Goal: Information Seeking & Learning: Learn about a topic

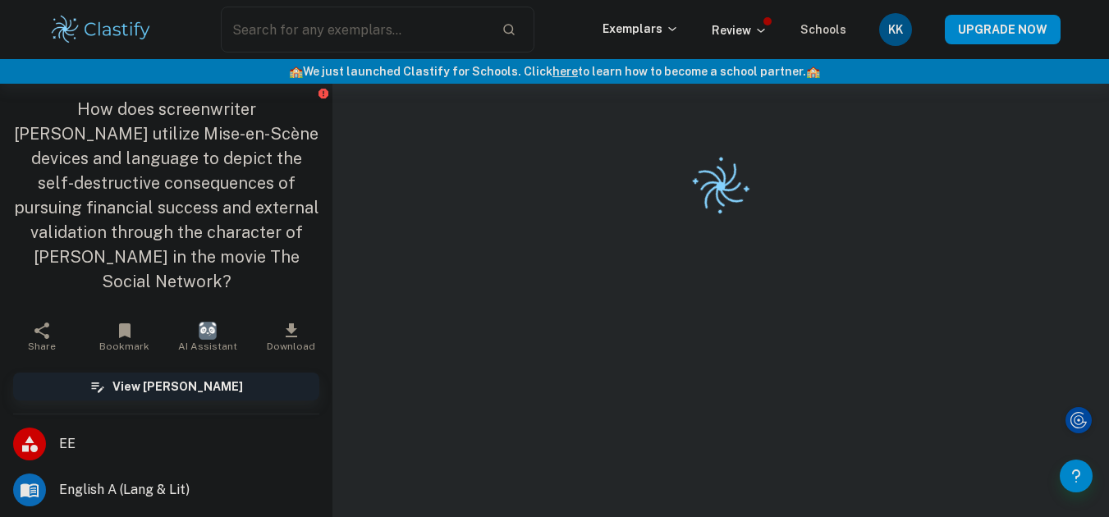
checkbox input "true"
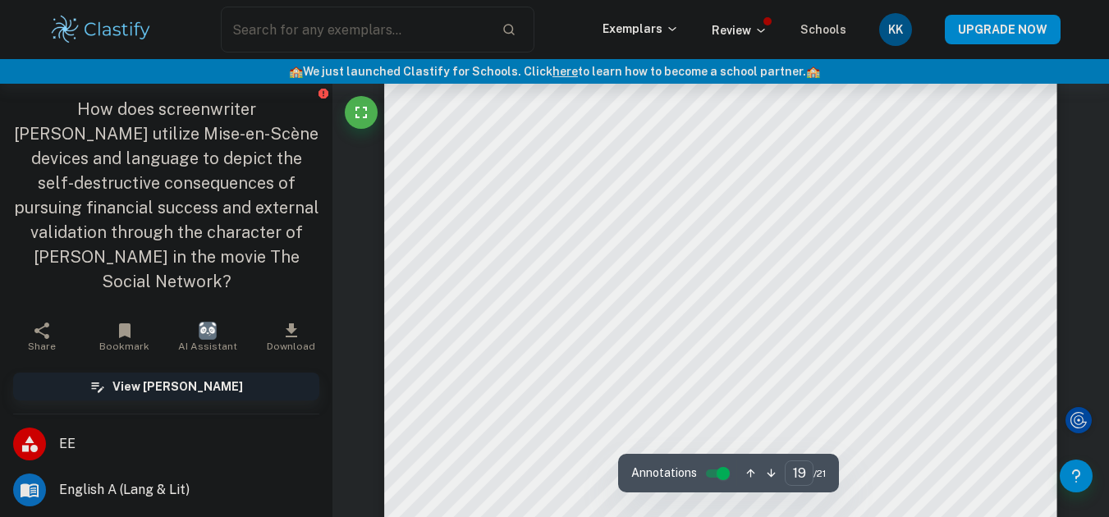
scroll to position [16343, 0]
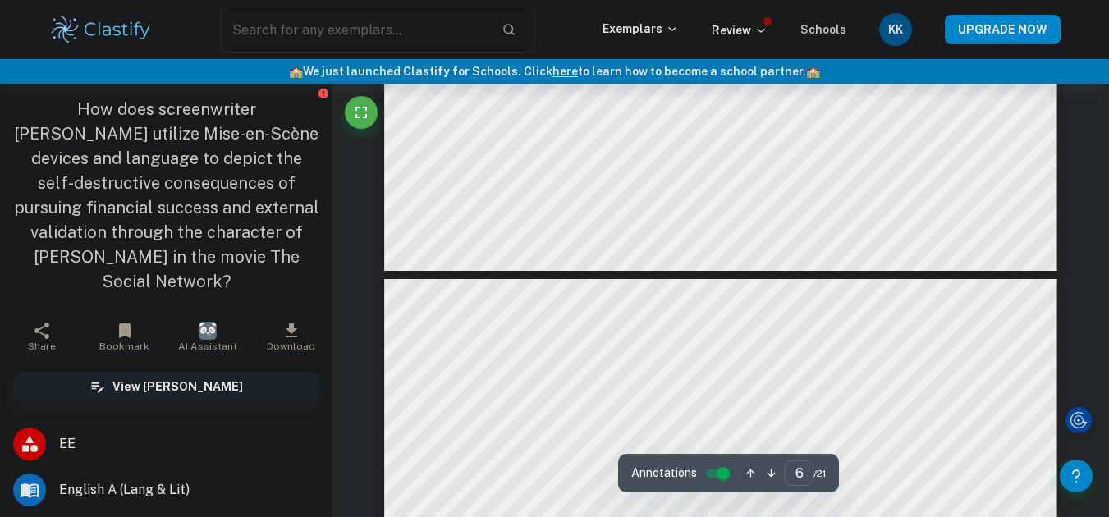
type input "5"
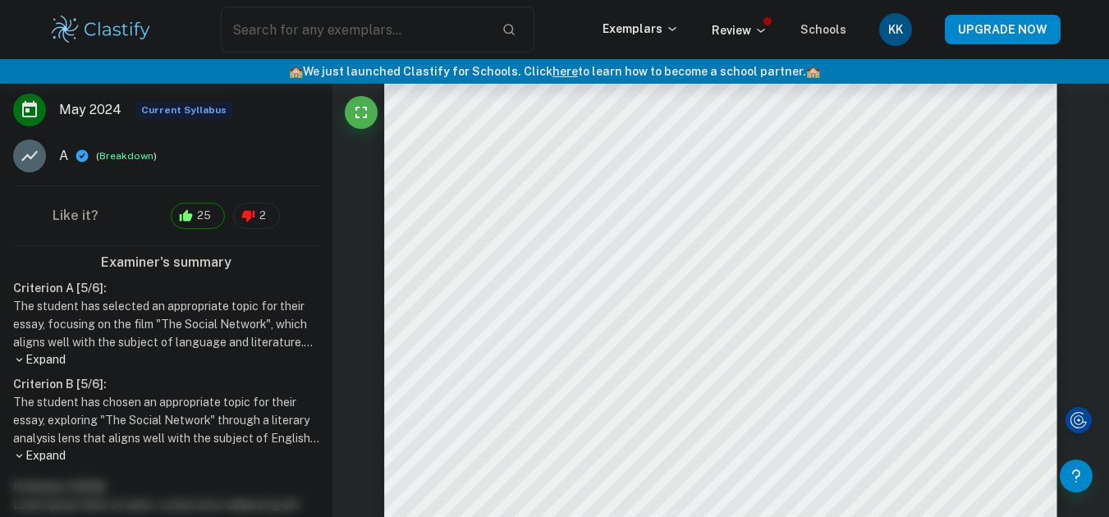
scroll to position [427, 0]
click at [45, 362] on p "Expand" at bounding box center [166, 359] width 306 height 17
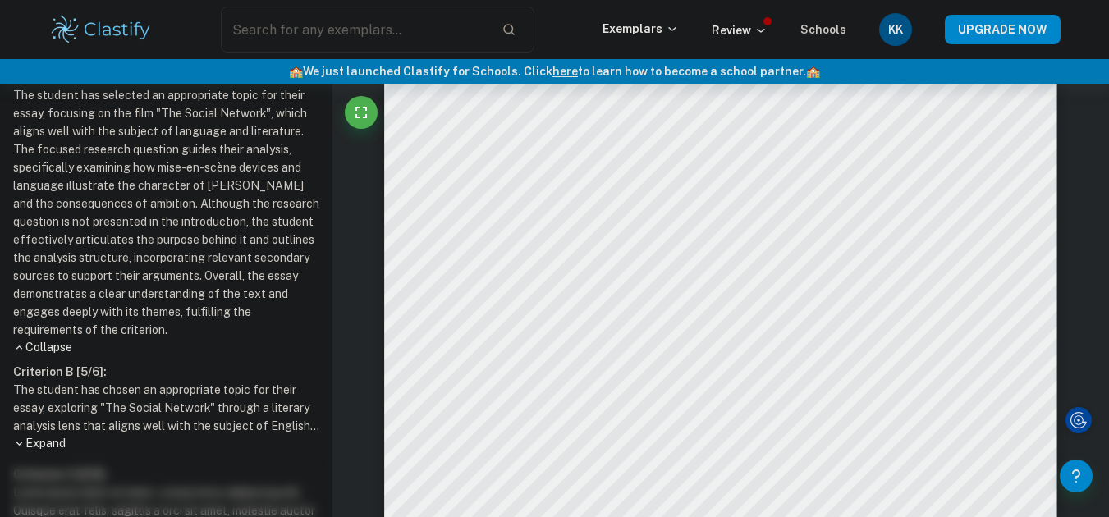
scroll to position [700, 0]
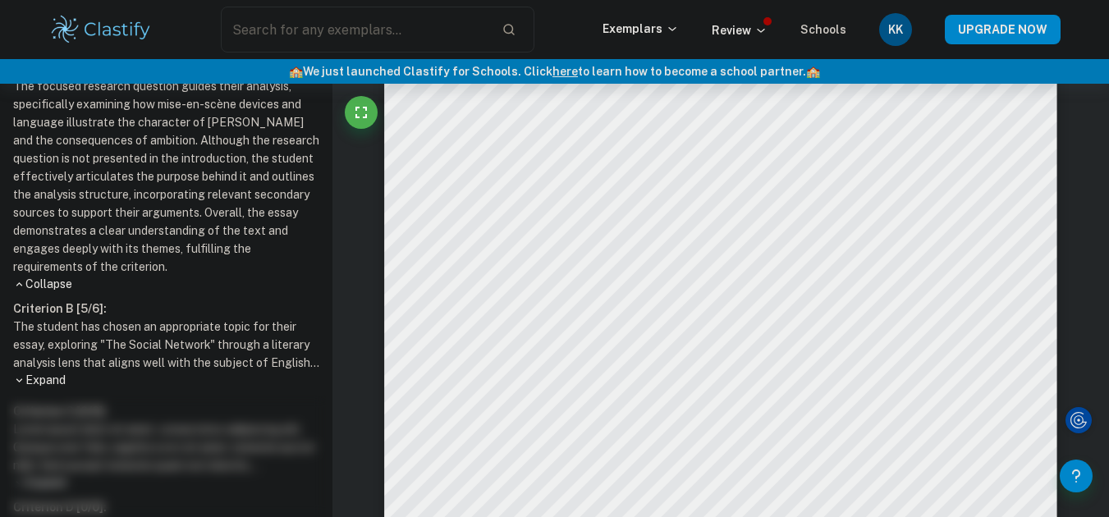
click at [41, 389] on p "Expand" at bounding box center [166, 380] width 306 height 17
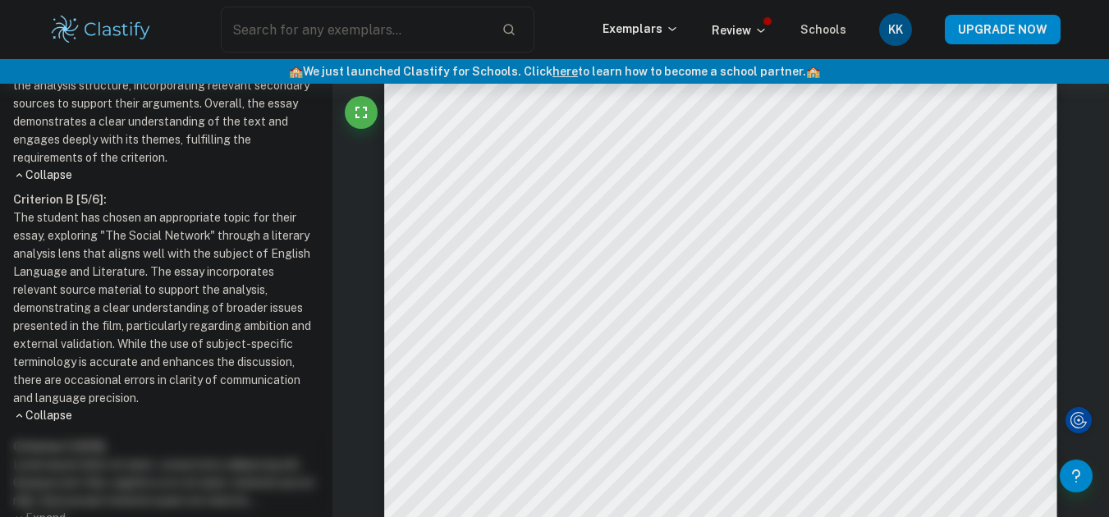
scroll to position [816, 0]
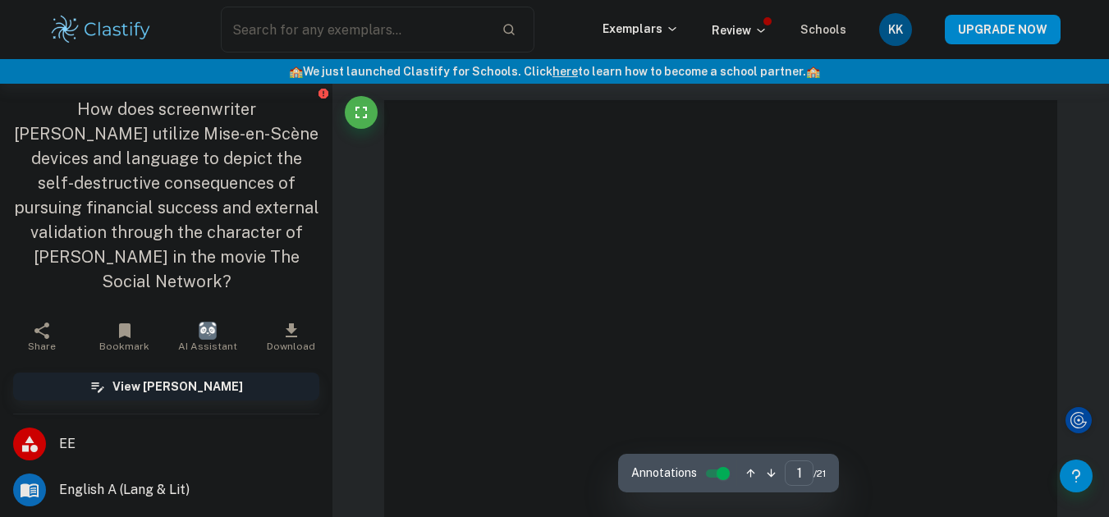
type input "5"
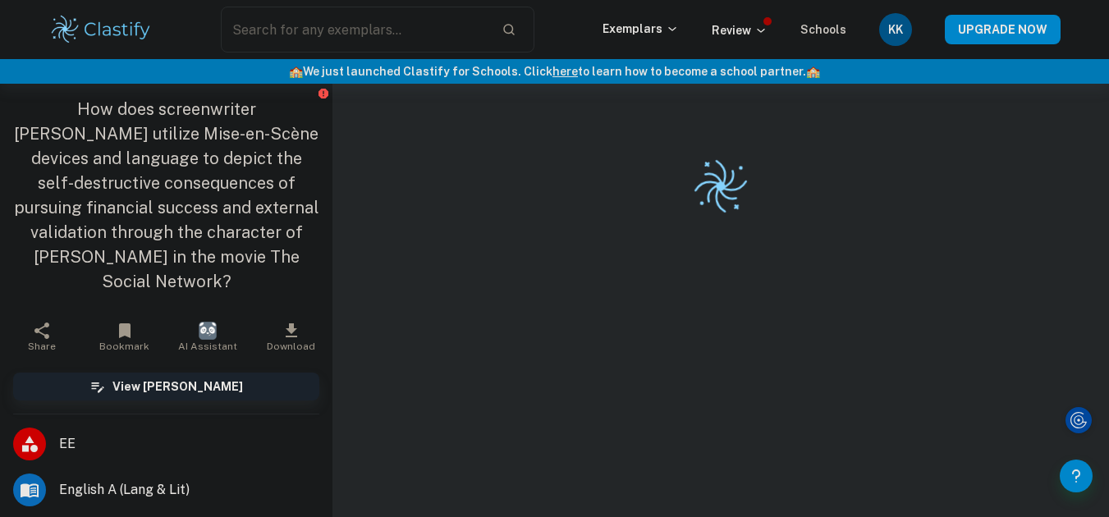
click at [158, 489] on span "English A (Lang & Lit)" at bounding box center [189, 490] width 260 height 20
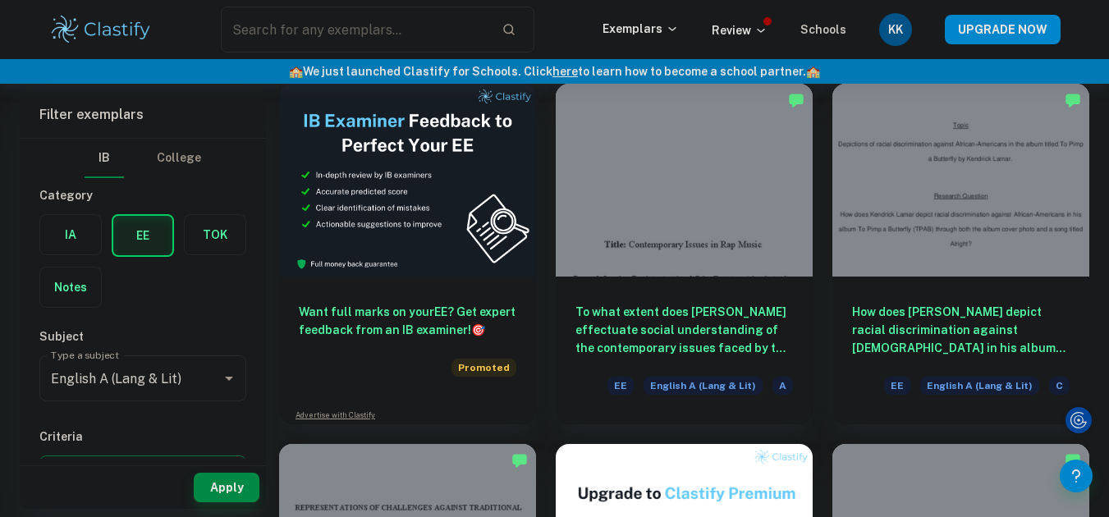
scroll to position [2285, 0]
